Goal: Find specific page/section: Find specific page/section

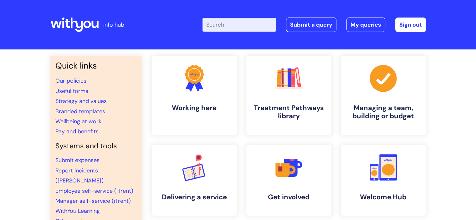
click at [241, 25] on input "Enter your search term here..." at bounding box center [240, 25] width 74 height 14
click at [76, 94] on link "Useful forms" at bounding box center [71, 91] width 33 height 8
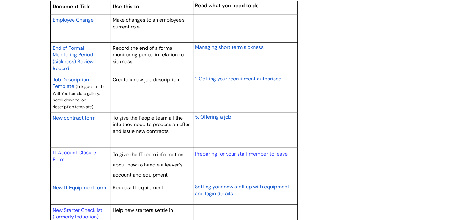
scroll to position [531, 0]
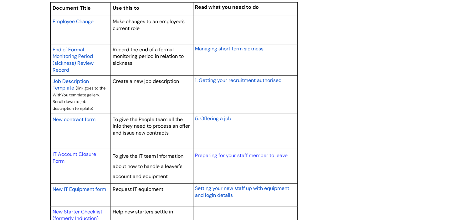
click at [82, 21] on span "Employee Change" at bounding box center [73, 21] width 41 height 7
